Goal: Task Accomplishment & Management: Manage account settings

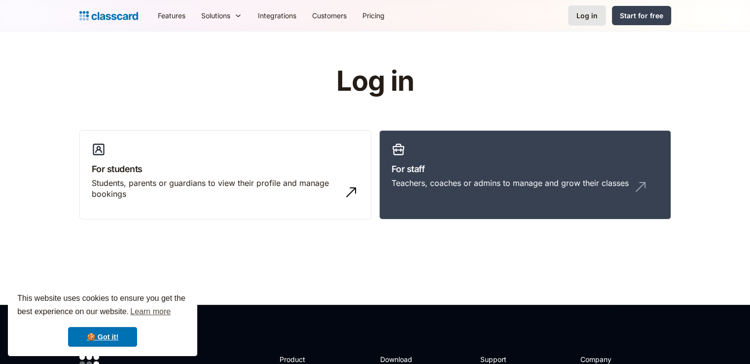
click at [588, 17] on div "Log in" at bounding box center [586, 15] width 21 height 10
click at [490, 183] on div "Teachers, coaches or admins to manage and grow their classes" at bounding box center [509, 183] width 237 height 11
